Goal: Information Seeking & Learning: Learn about a topic

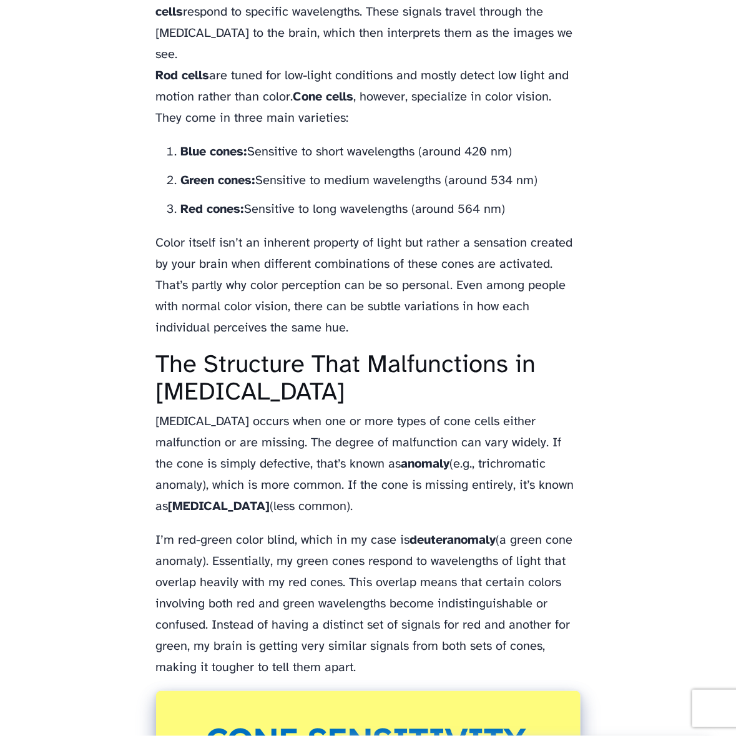
scroll to position [1374, 0]
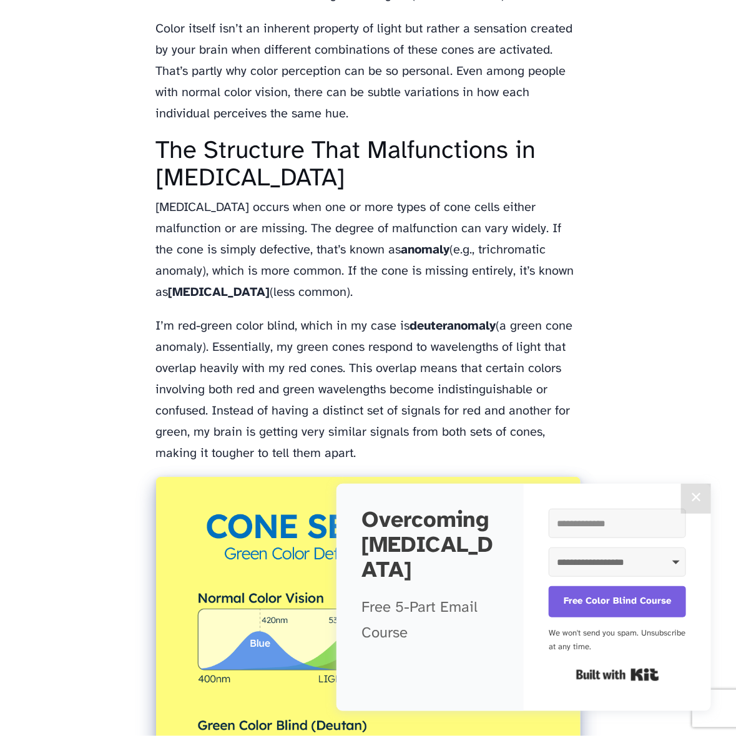
click at [686, 493] on button "✕" at bounding box center [696, 499] width 30 height 30
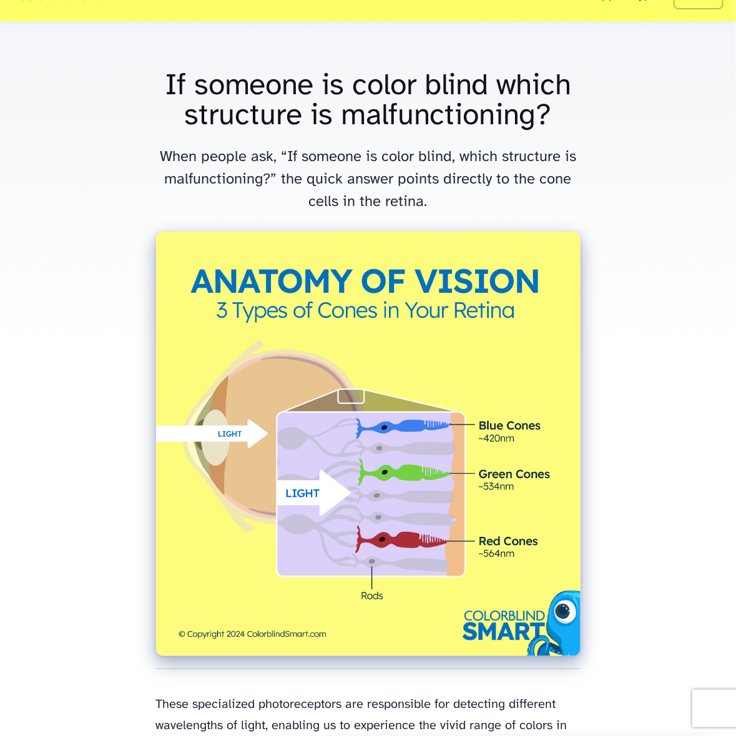
scroll to position [0, 0]
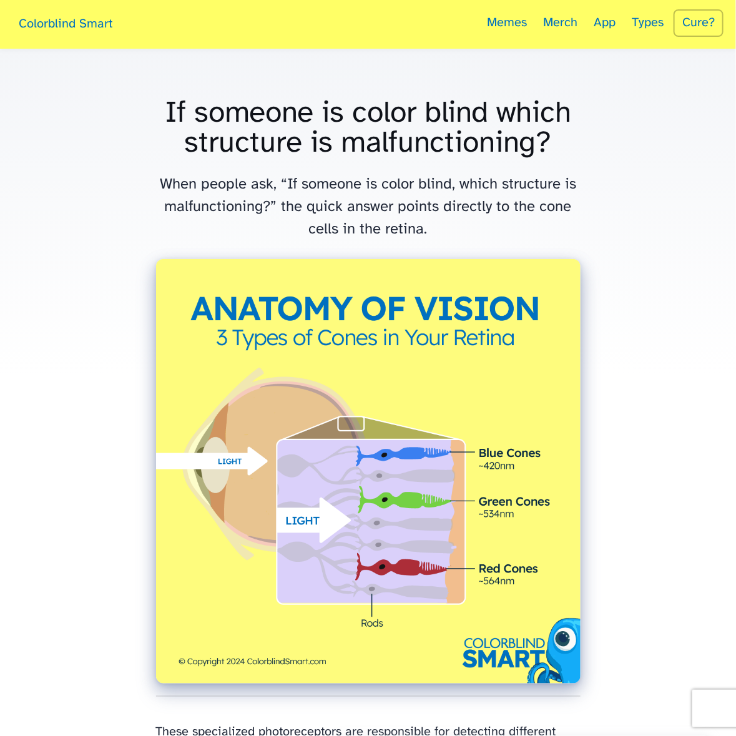
drag, startPoint x: 588, startPoint y: 445, endPoint x: 145, endPoint y: 113, distance: 553.7
copy div "Lo ipsumdo si ametc adipi elits doeiusmod te incididuntutla? Etdo magnaa eni, “…"
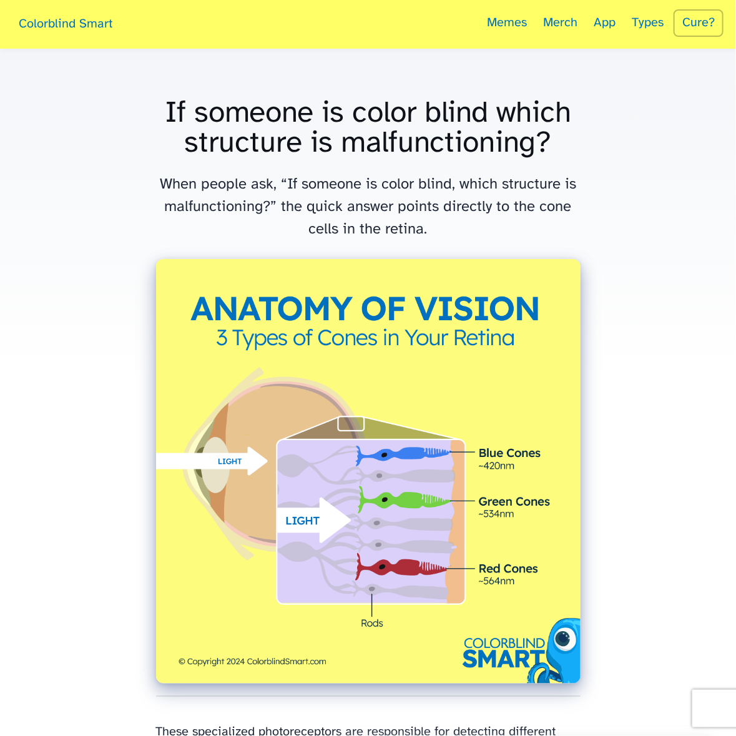
click at [557, 334] on img at bounding box center [368, 471] width 425 height 425
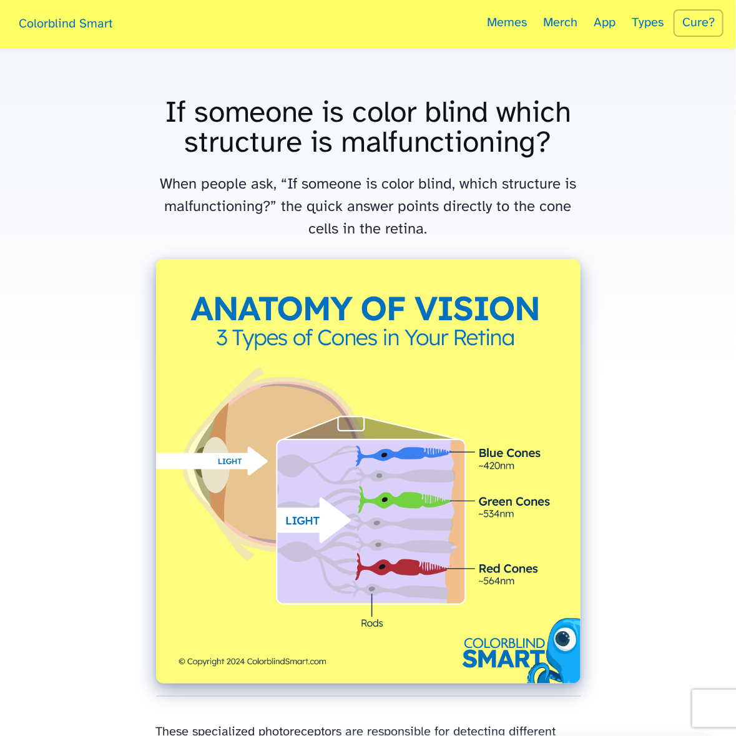
drag, startPoint x: 638, startPoint y: 411, endPoint x: 388, endPoint y: 179, distance: 340.3
click at [388, 179] on p "When people ask, “If someone is color blind, which structure is malfunctioning?…" at bounding box center [368, 207] width 425 height 67
click at [548, 239] on p "When people ask, “If someone is color blind, which structure is malfunctioning?…" at bounding box center [368, 207] width 425 height 67
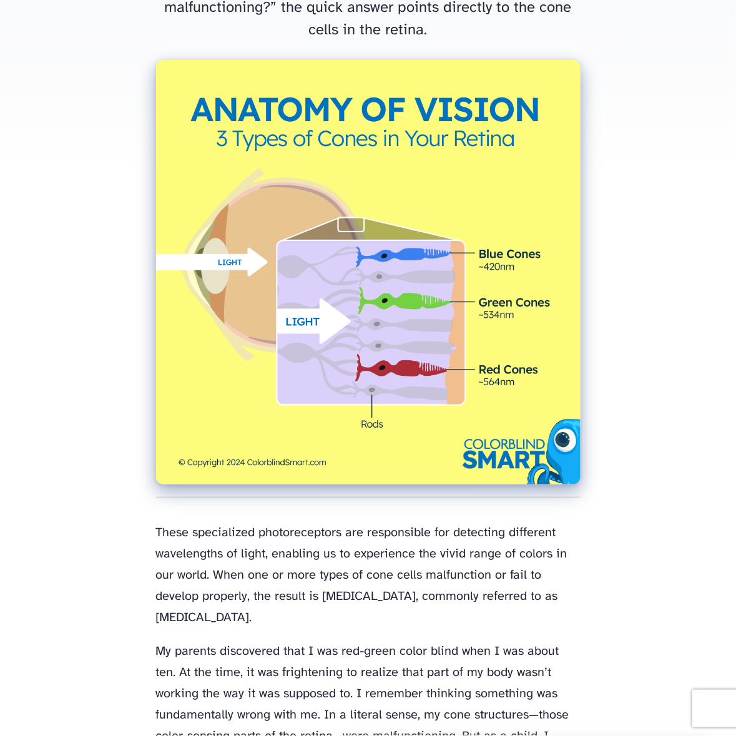
scroll to position [437, 0]
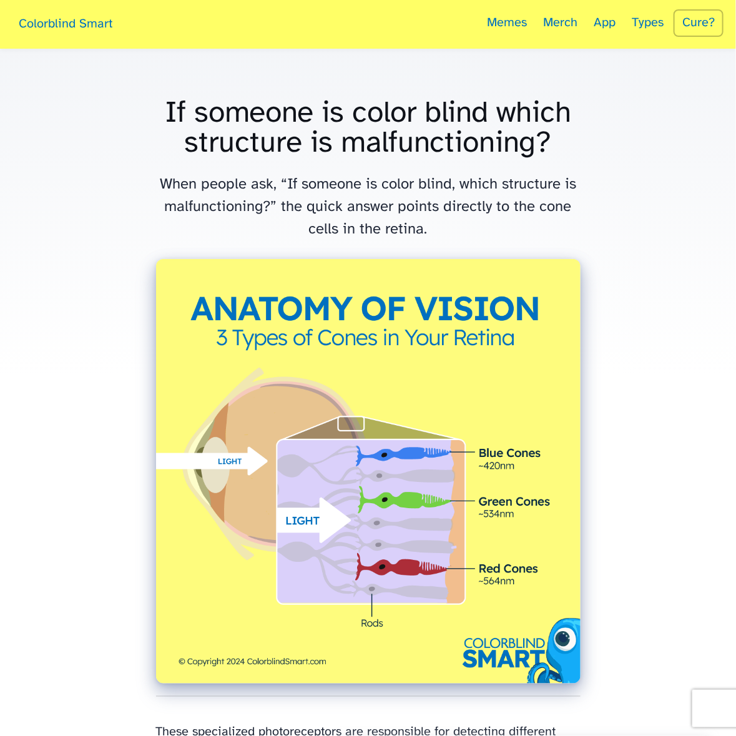
click at [513, 29] on link "Memes" at bounding box center [507, 24] width 52 height 49
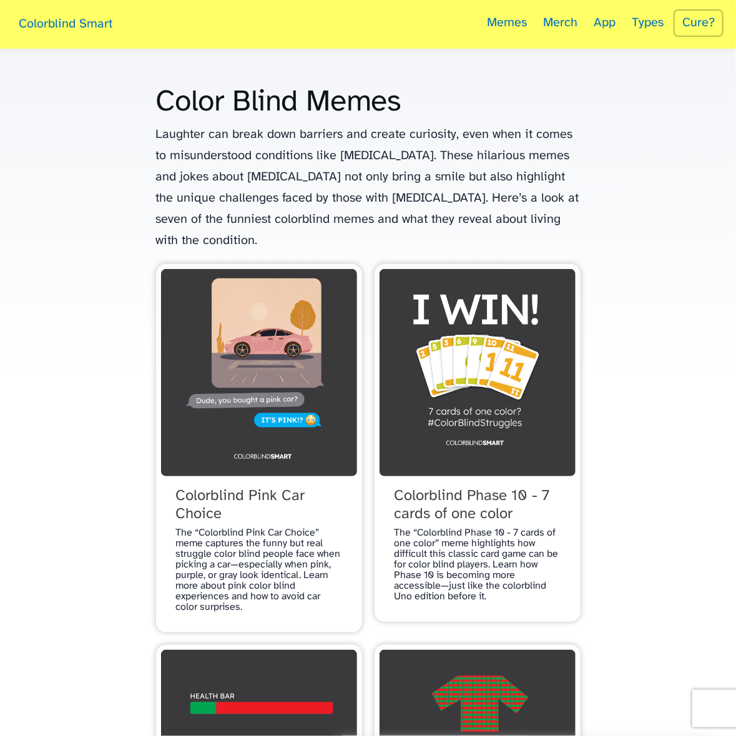
click at [56, 21] on link "Colorblind Smart" at bounding box center [65, 25] width 106 height 41
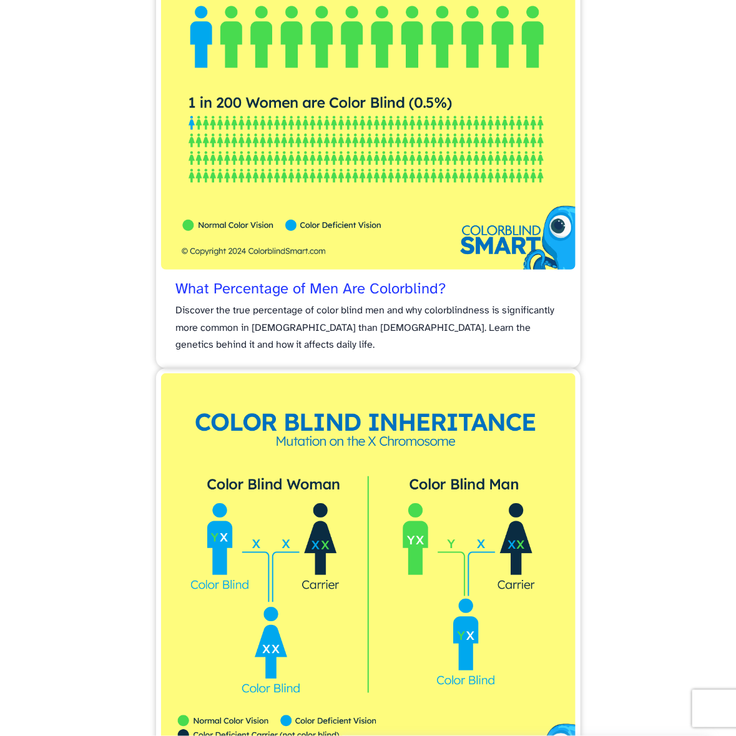
scroll to position [1311, 0]
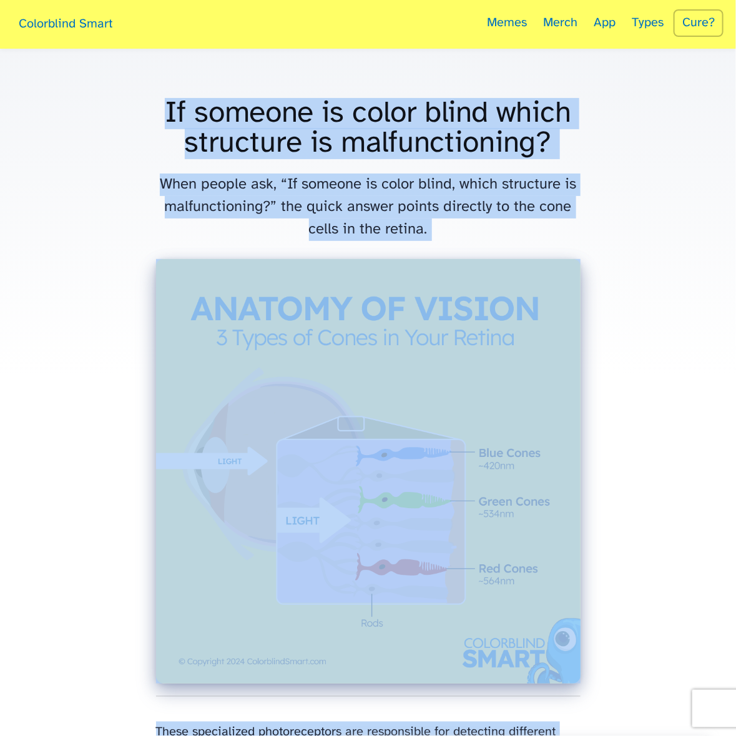
drag, startPoint x: 272, startPoint y: 237, endPoint x: 146, endPoint y: 124, distance: 169.4
copy div "Lo ipsumdo si ametc adipi elits doeiusmod te incididuntutla? Etdo magnaa eni, “…"
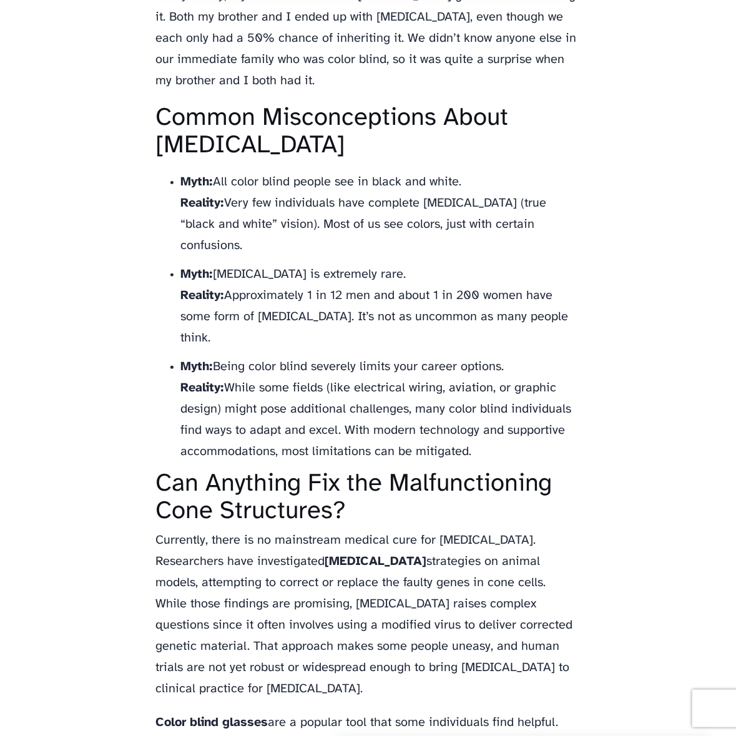
scroll to position [3185, 0]
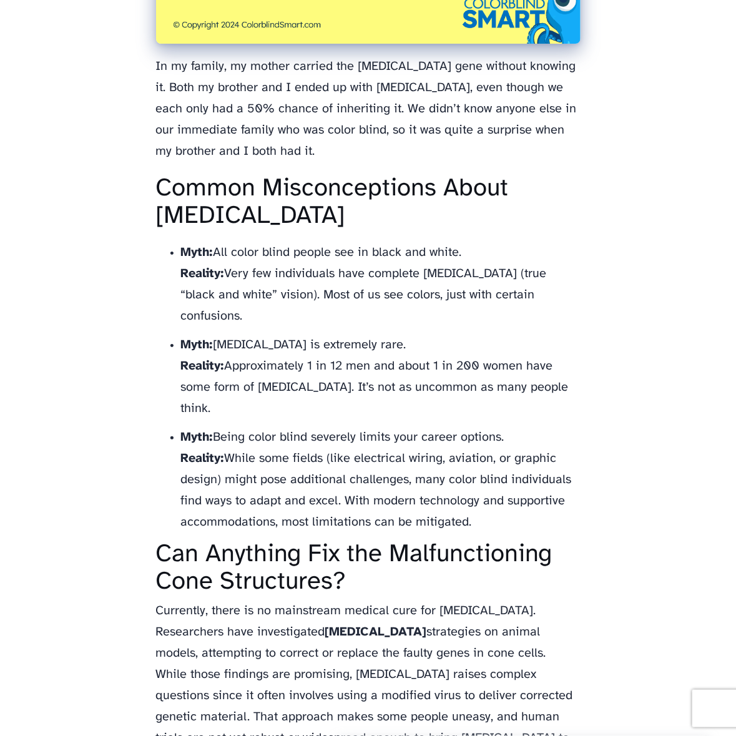
drag, startPoint x: 477, startPoint y: 476, endPoint x: 94, endPoint y: 148, distance: 504.0
copy div "Common Misconceptions About [MEDICAL_DATA] Myth: All color blind people see in …"
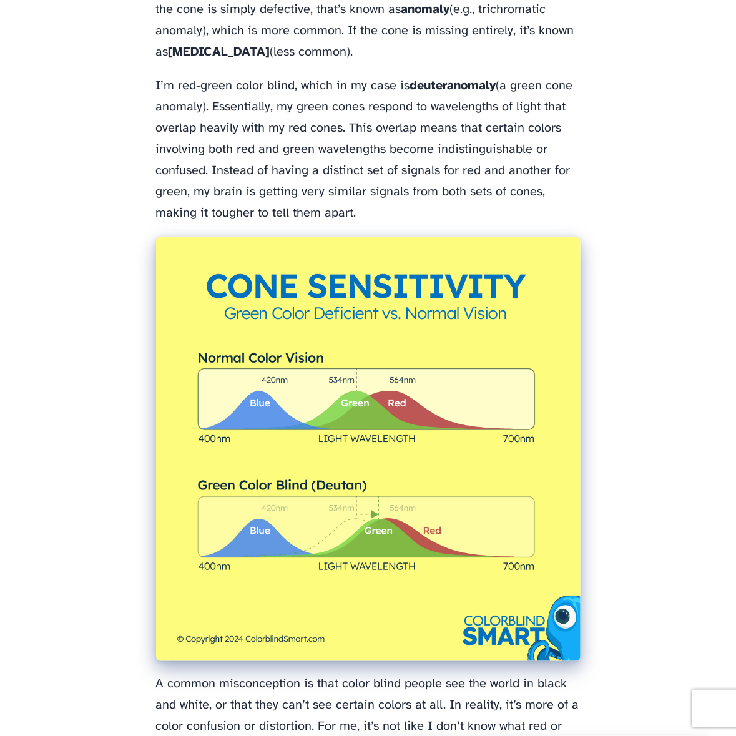
scroll to position [1624, 0]
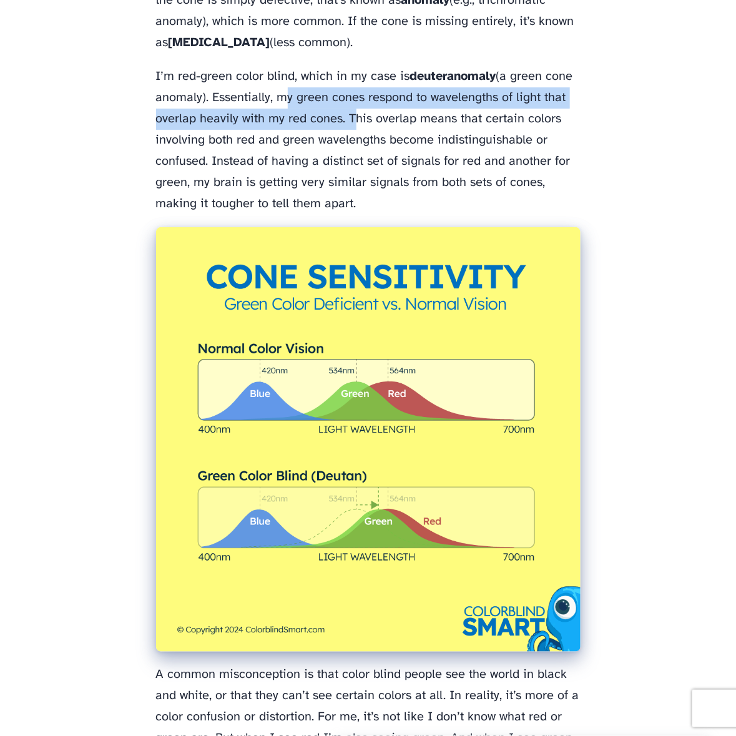
drag, startPoint x: 347, startPoint y: 97, endPoint x: 277, endPoint y: 79, distance: 71.6
click at [277, 79] on p "I’m red-green color blind, which in my case is deuteranomaly (a green cone anom…" at bounding box center [368, 140] width 425 height 149
copy p "my green cones respond to wavelengths of light that overlap heavily with my red…"
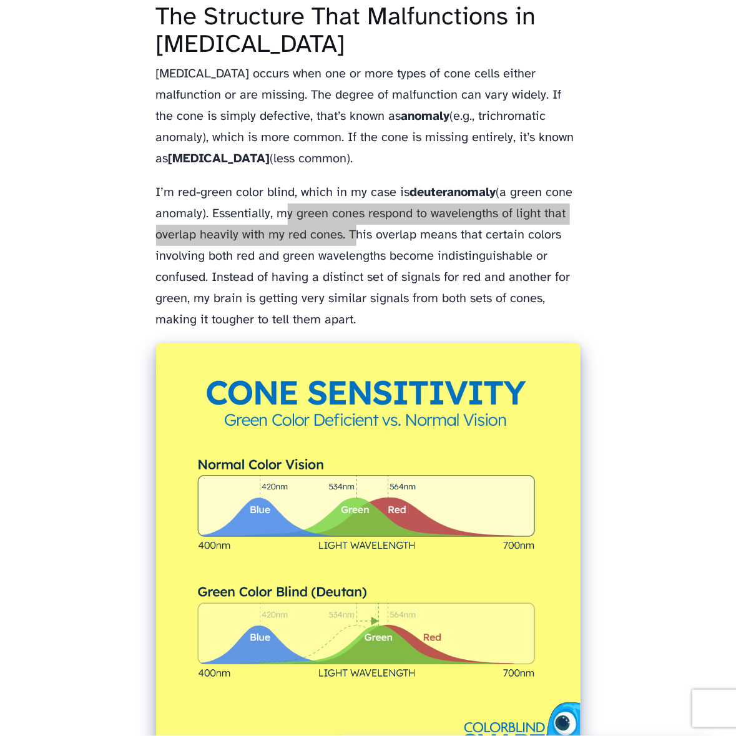
scroll to position [1436, 0]
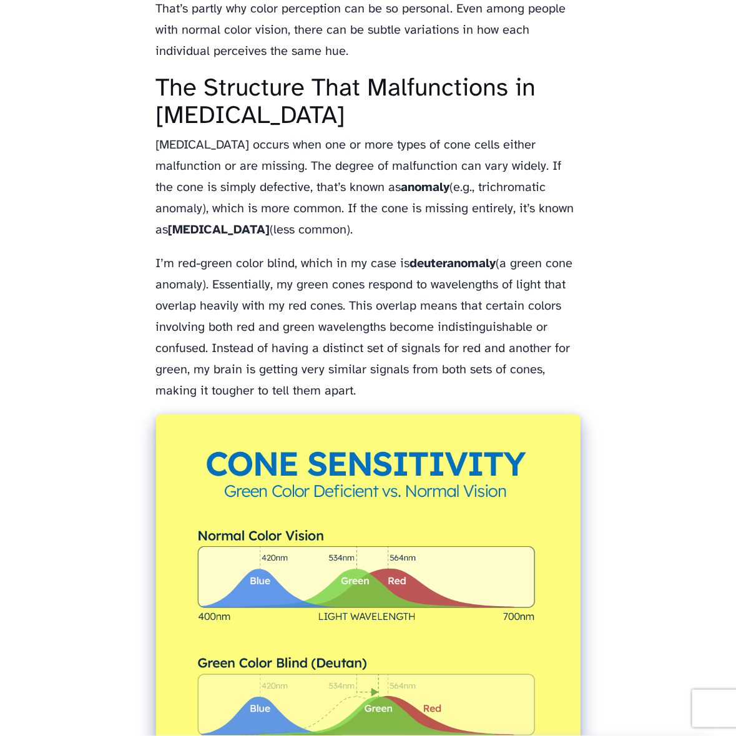
click at [391, 366] on p "I’m red-green color blind, which in my case is deuteranomaly (a green cone anom…" at bounding box center [368, 328] width 425 height 149
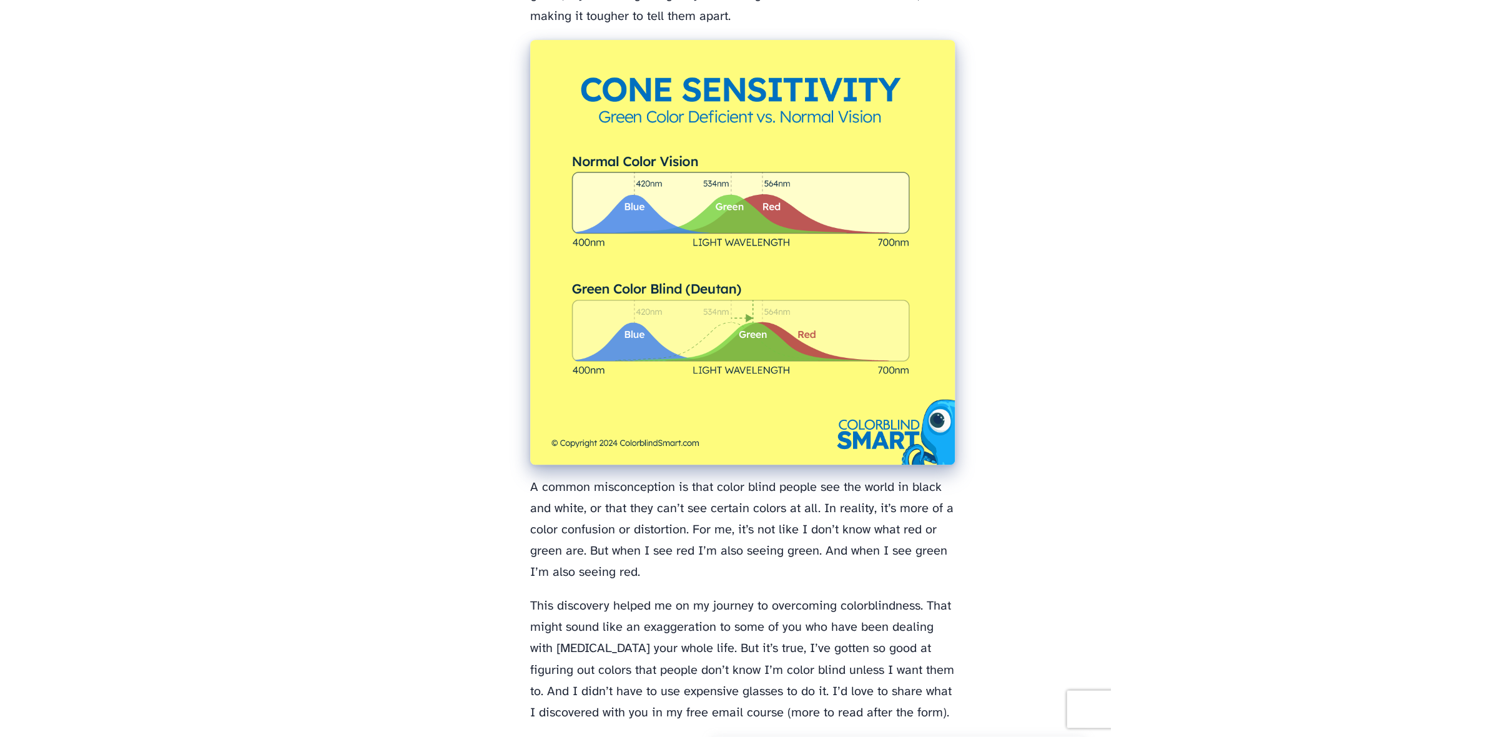
scroll to position [2186, 0]
